Goal: Check status

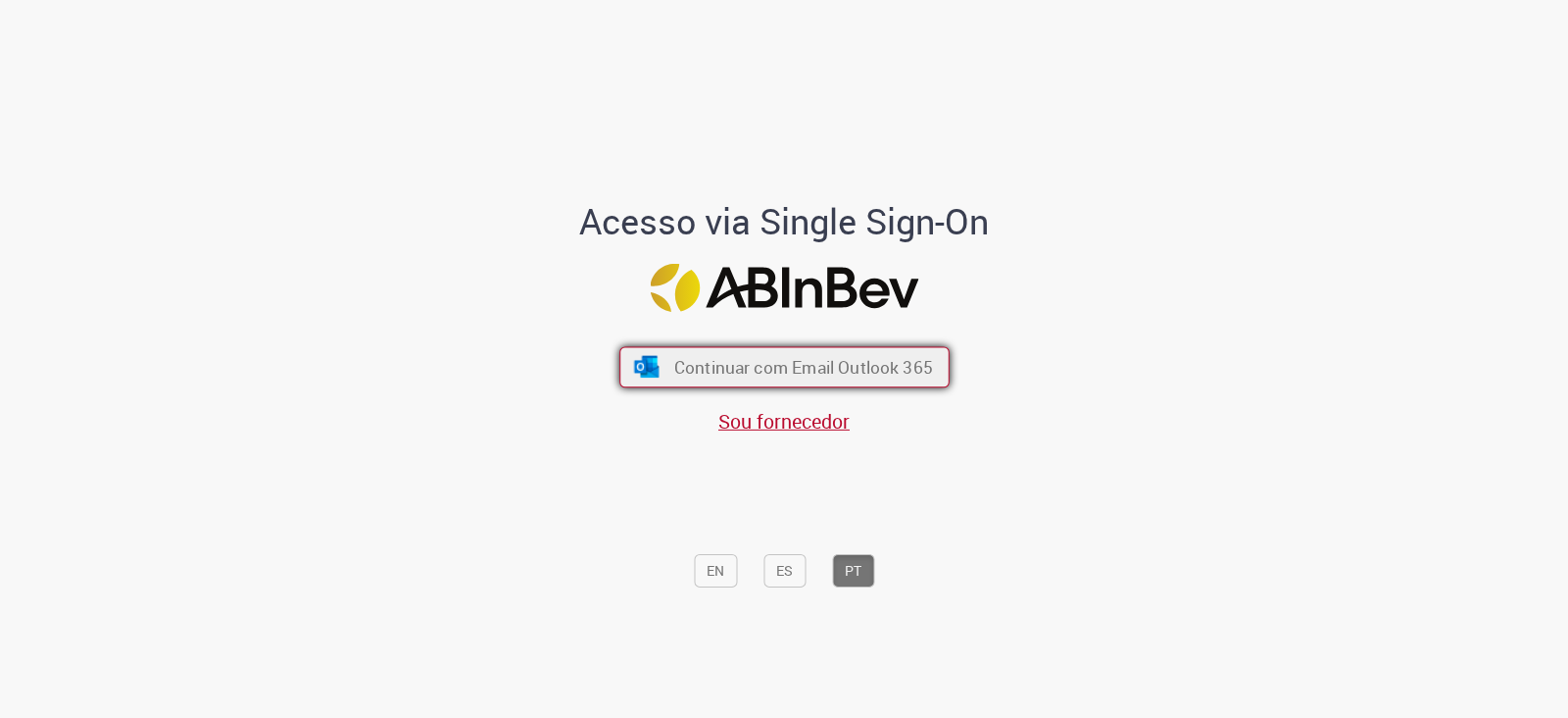
click at [783, 359] on span "Continuar com Email Outlook 365" at bounding box center [802, 366] width 259 height 23
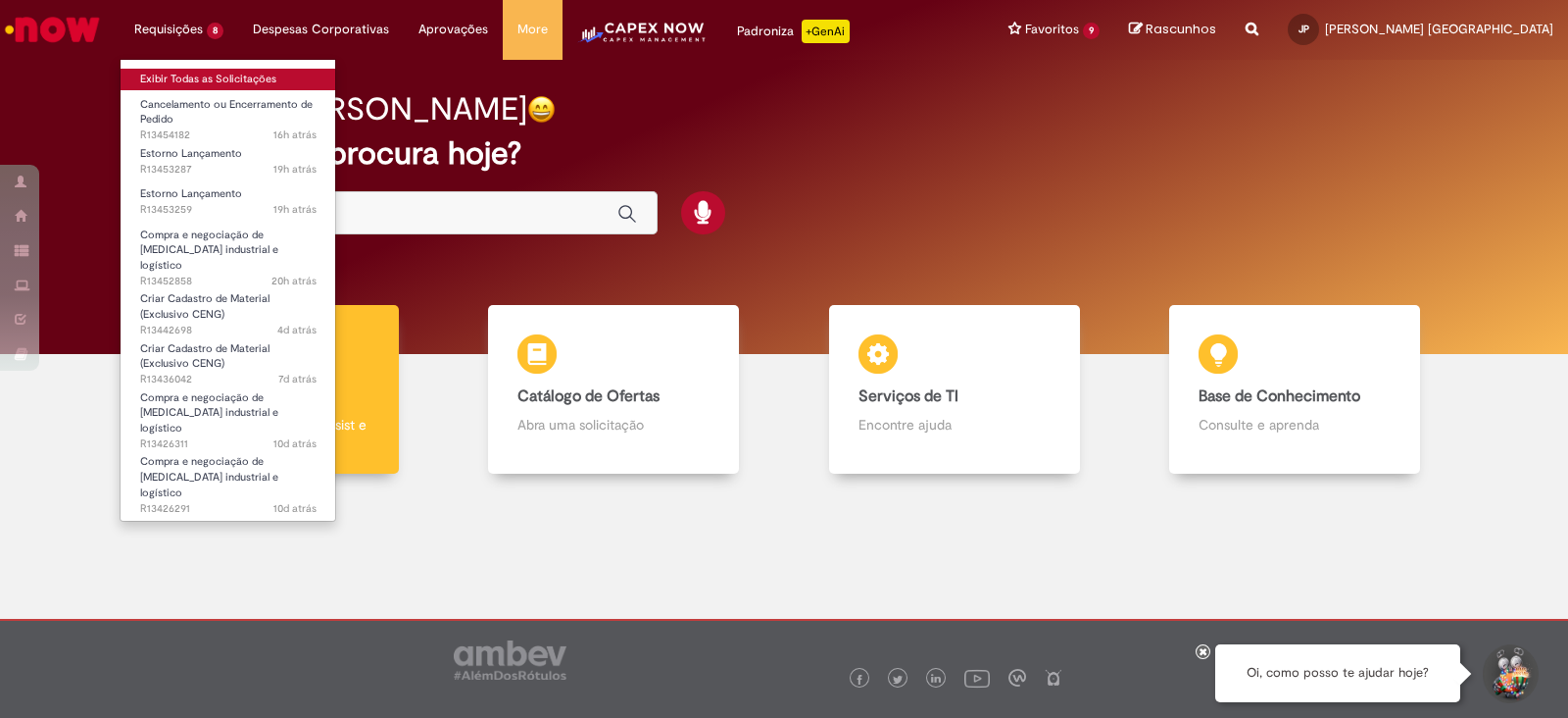
click at [191, 79] on link "Exibir Todas as Solicitações" at bounding box center [229, 80] width 216 height 22
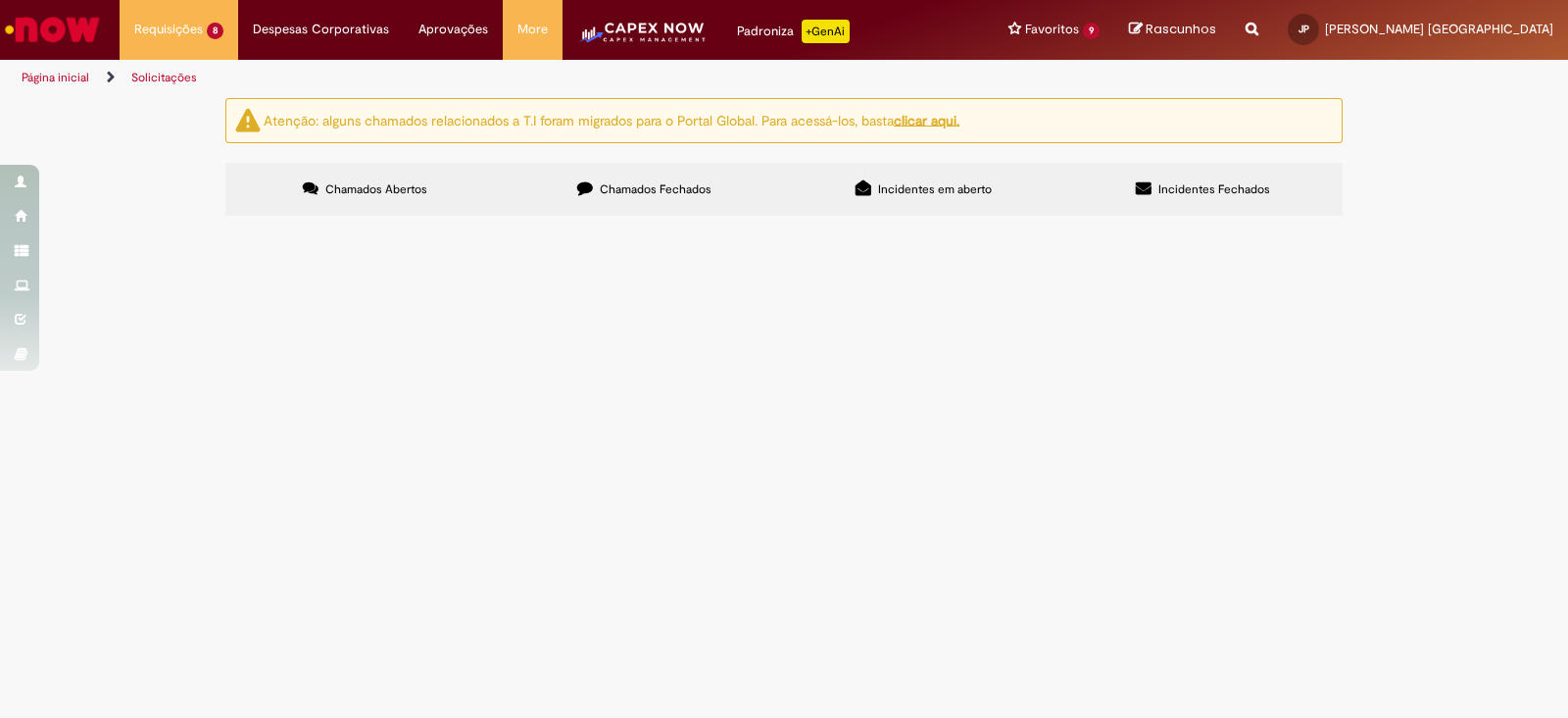
click at [623, 179] on label "Chamados Fechados" at bounding box center [645, 189] width 279 height 53
click at [0, 0] on link at bounding box center [0, 0] width 0 height 0
click at [0, 0] on span "R13304253" at bounding box center [0, 0] width 0 height 0
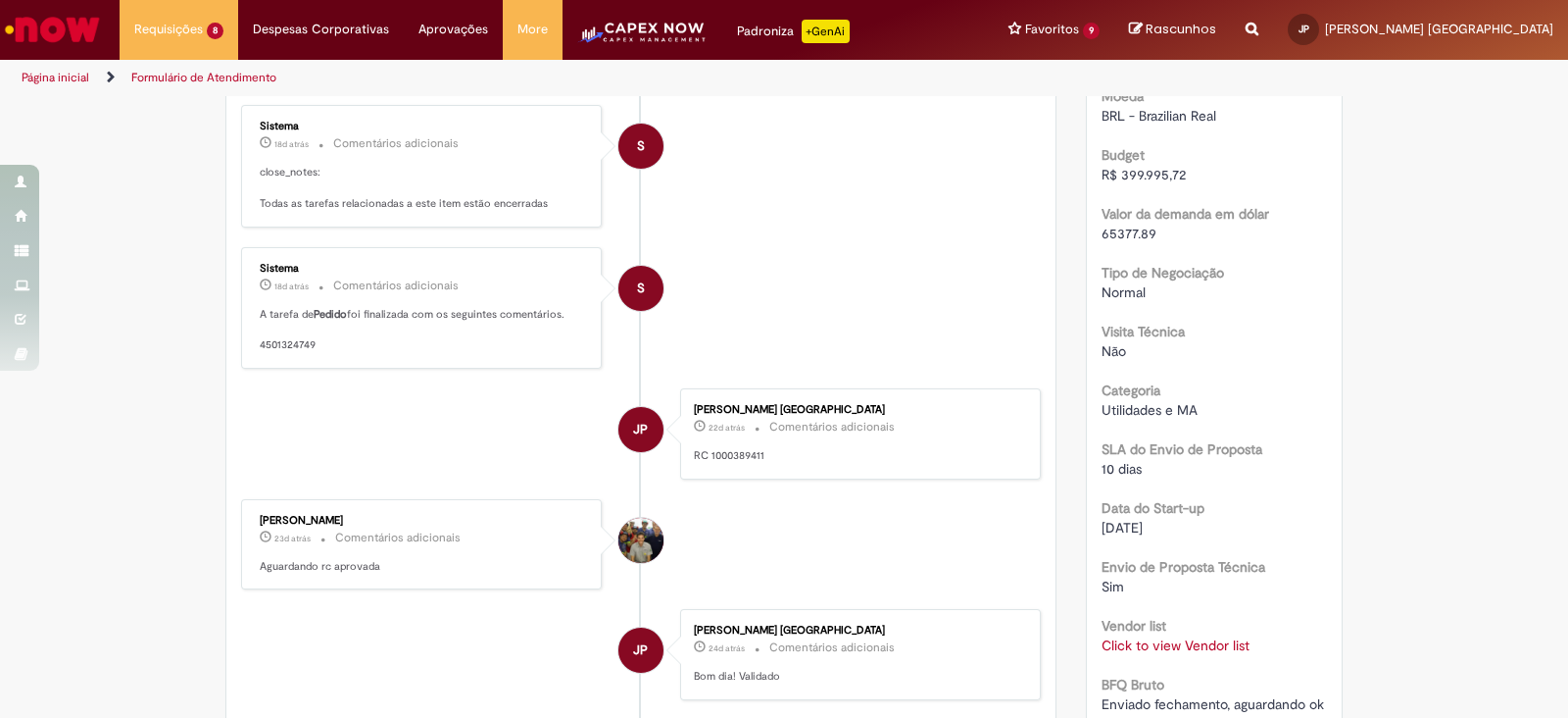
scroll to position [542, 0]
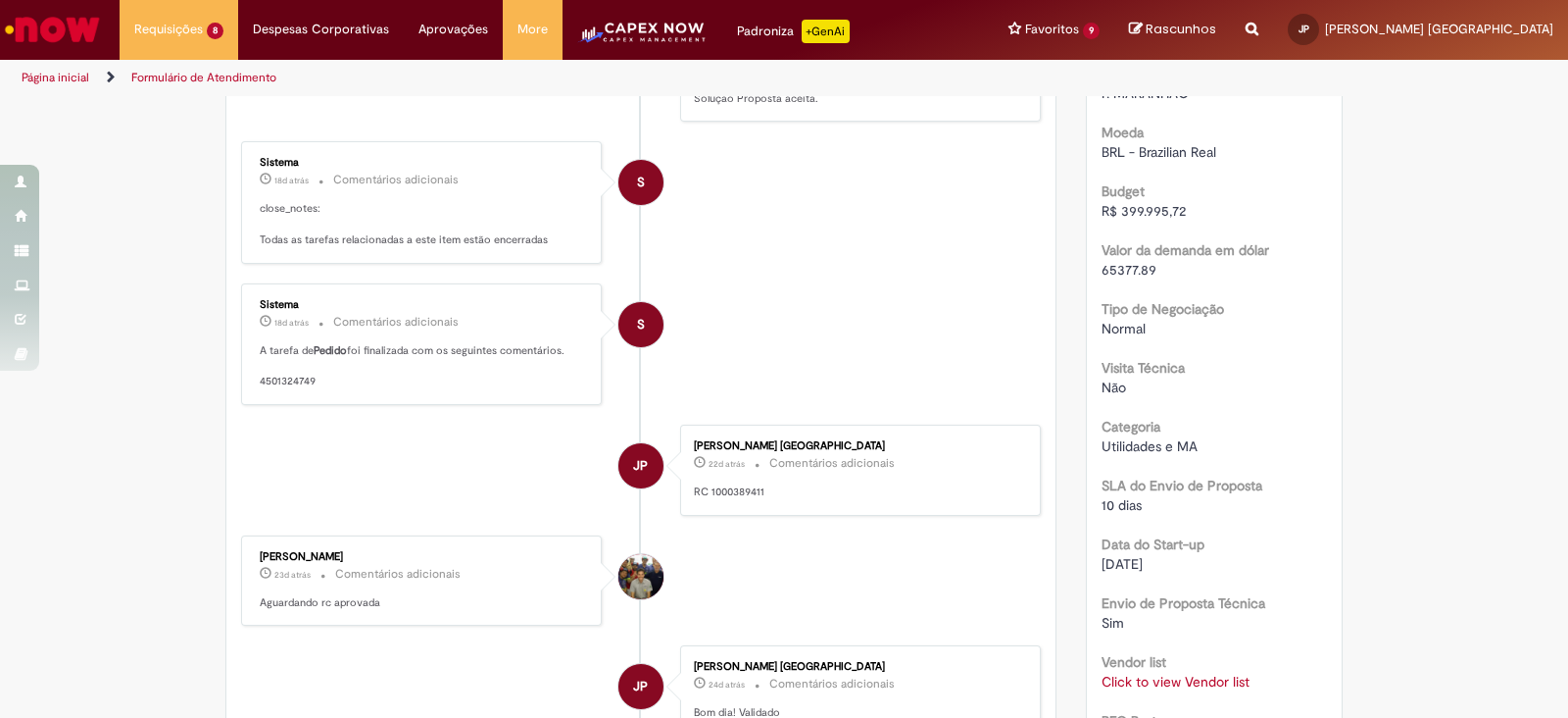
click at [1196, 673] on link "Click to view Vendor list" at bounding box center [1176, 682] width 148 height 18
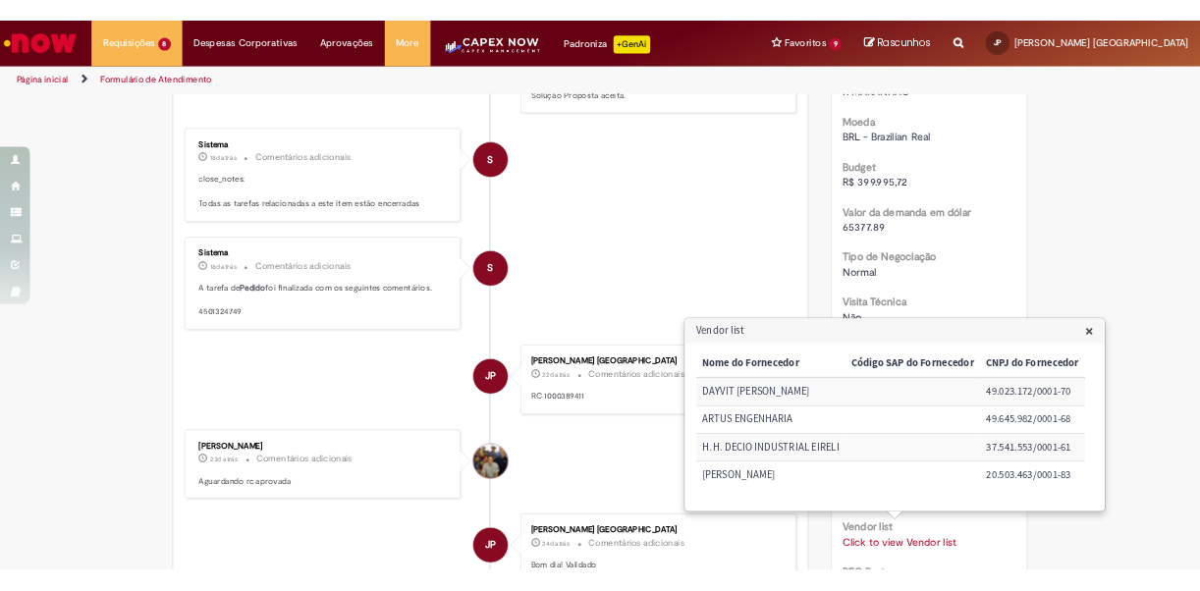
scroll to position [0, 0]
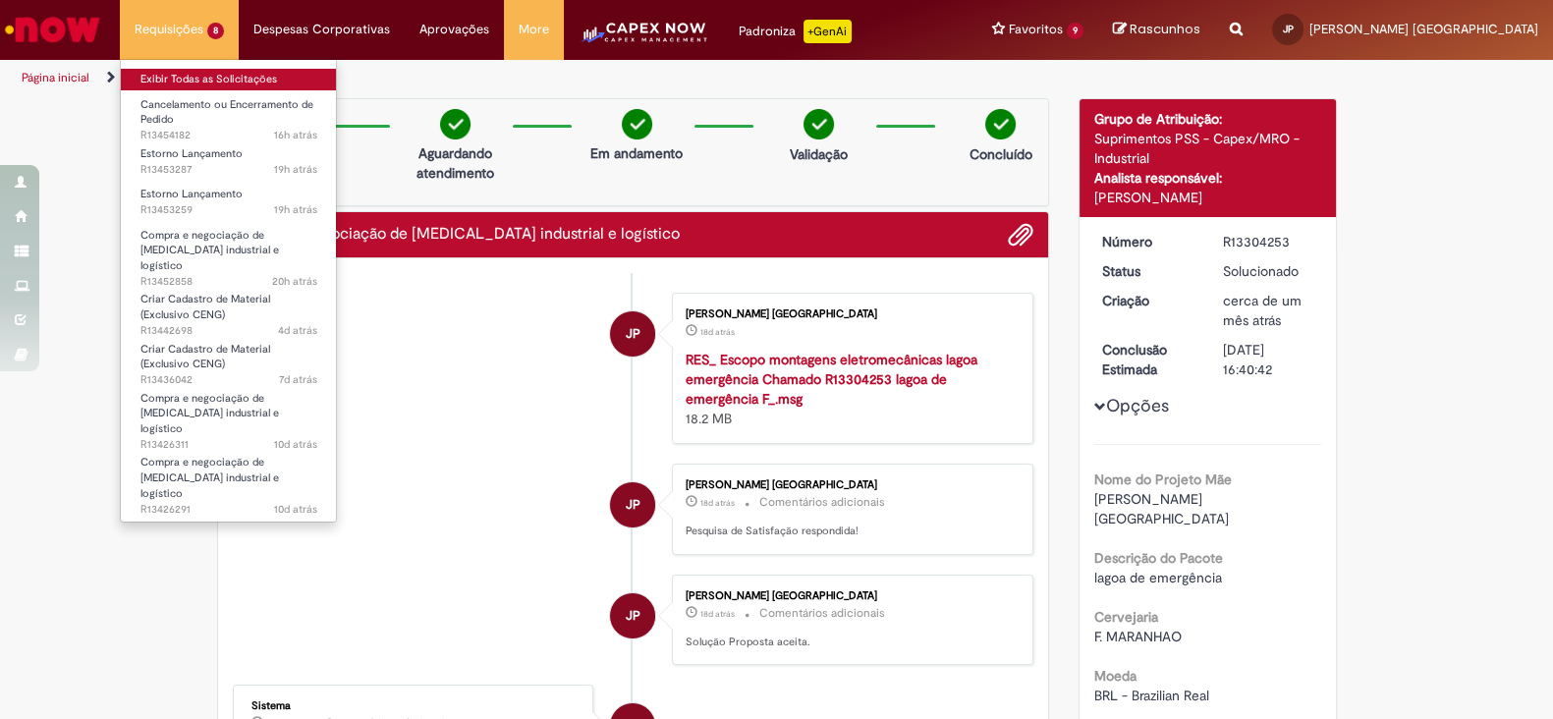
click at [185, 80] on link "Exibir Todas as Solicitações" at bounding box center [229, 80] width 216 height 22
